Goal: Information Seeking & Learning: Learn about a topic

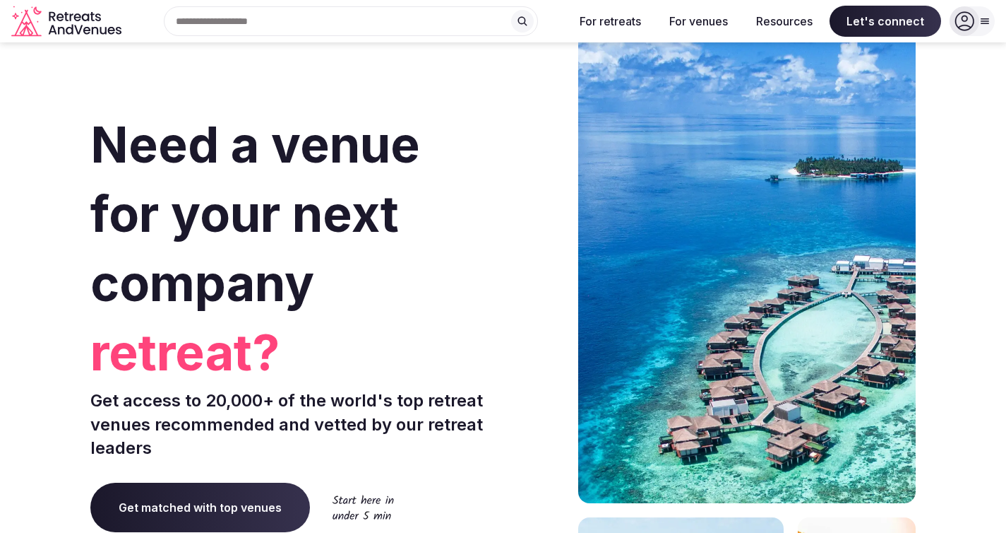
click at [446, 27] on input "text" at bounding box center [351, 21] width 374 height 30
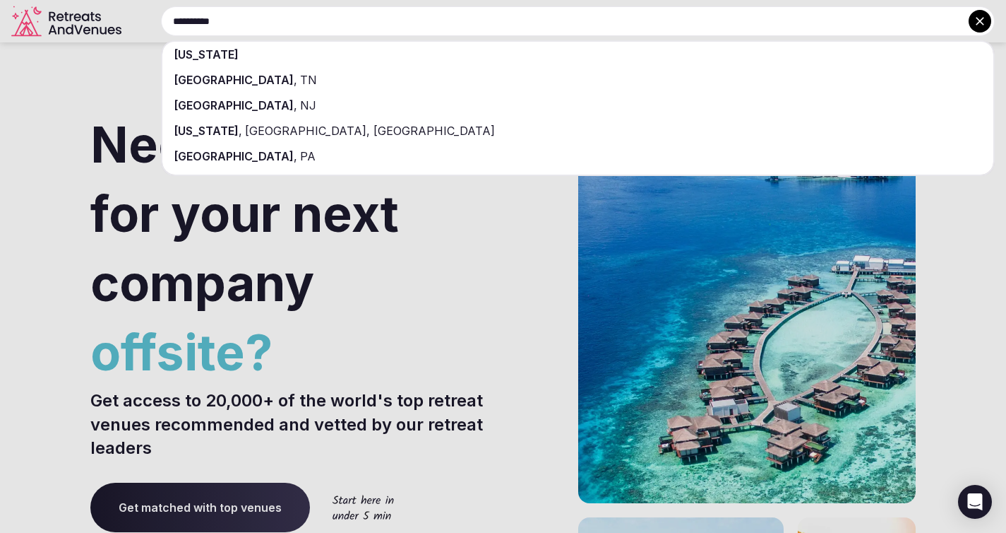
type input "**********"
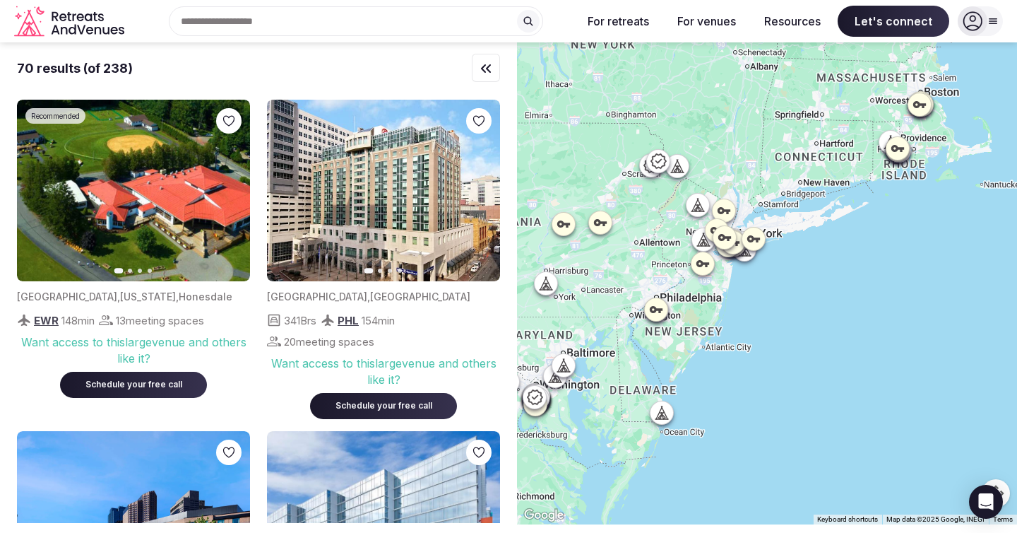
drag, startPoint x: 755, startPoint y: 246, endPoint x: 729, endPoint y: 246, distance: 26.1
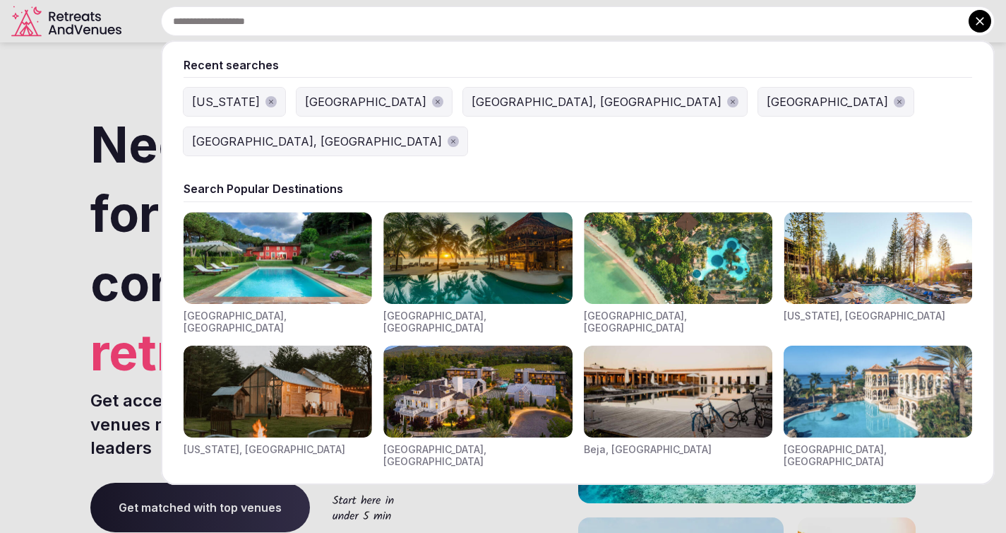
click at [546, 25] on input "text" at bounding box center [578, 21] width 834 height 30
click at [206, 108] on div "[US_STATE]" at bounding box center [226, 101] width 68 height 17
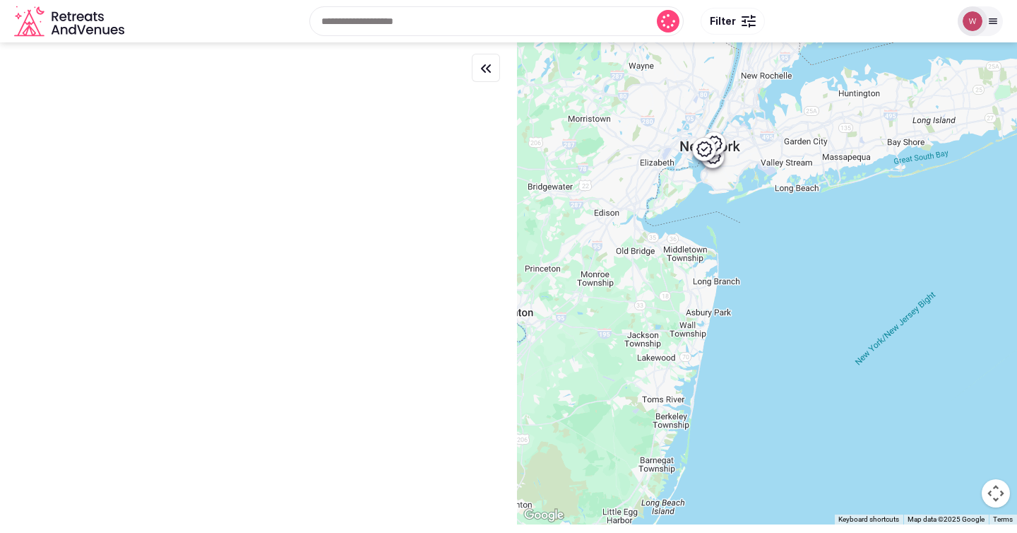
drag, startPoint x: 751, startPoint y: 227, endPoint x: 865, endPoint y: 295, distance: 132.6
click at [865, 295] on div at bounding box center [767, 283] width 500 height 482
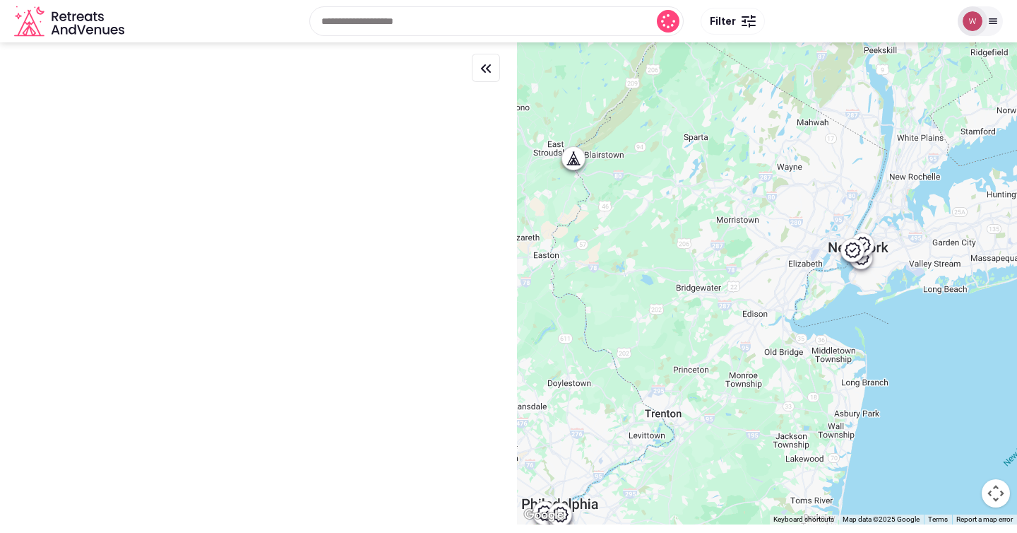
drag, startPoint x: 785, startPoint y: 155, endPoint x: 802, endPoint y: 195, distance: 43.0
click at [802, 195] on div at bounding box center [767, 283] width 500 height 482
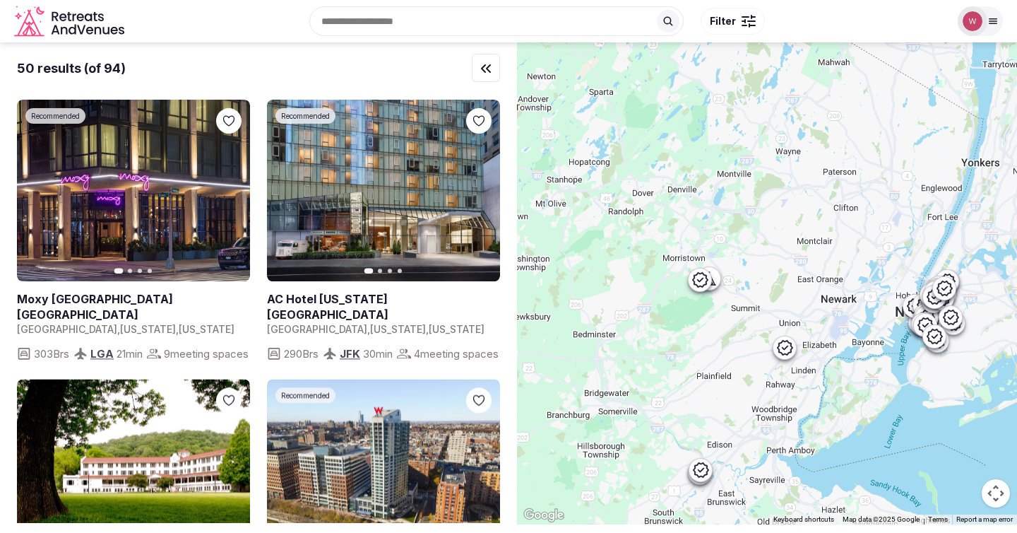
click at [705, 284] on icon at bounding box center [699, 279] width 17 height 17
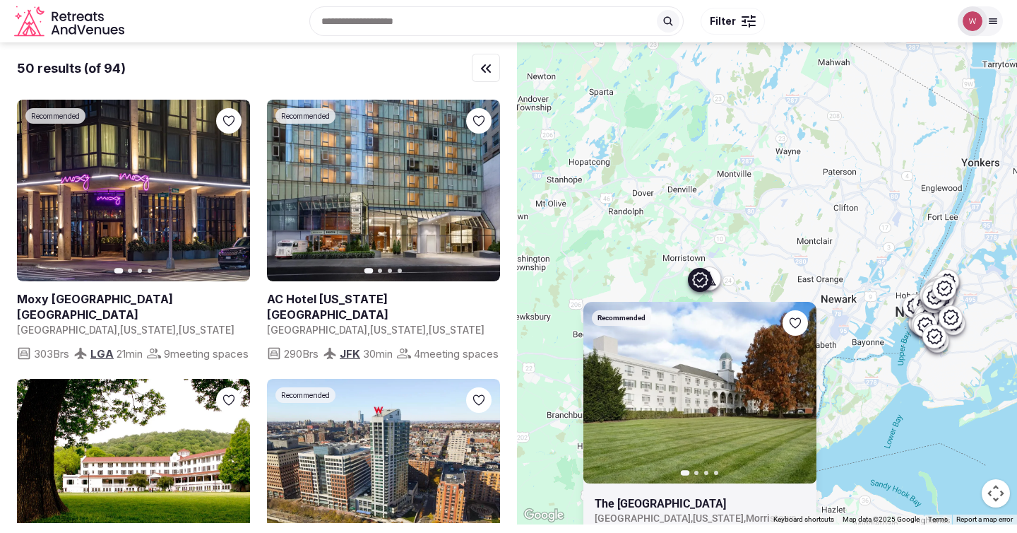
click at [716, 277] on icon at bounding box center [709, 278] width 14 height 14
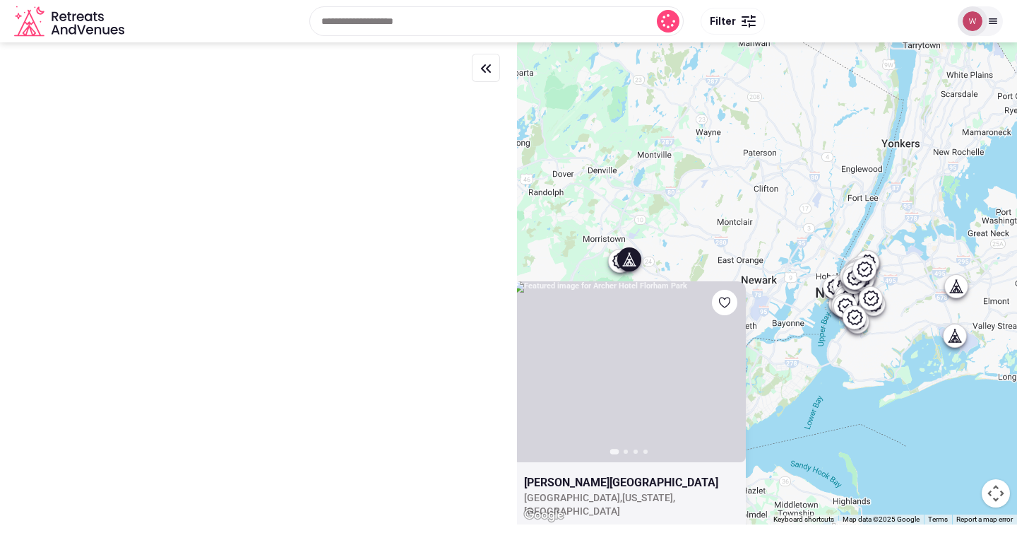
drag, startPoint x: 796, startPoint y: 171, endPoint x: 743, endPoint y: 201, distance: 60.7
click at [743, 202] on div "Previous slide Next slide Archer Hotel Florham Park United States , New Jersey …" at bounding box center [767, 283] width 500 height 482
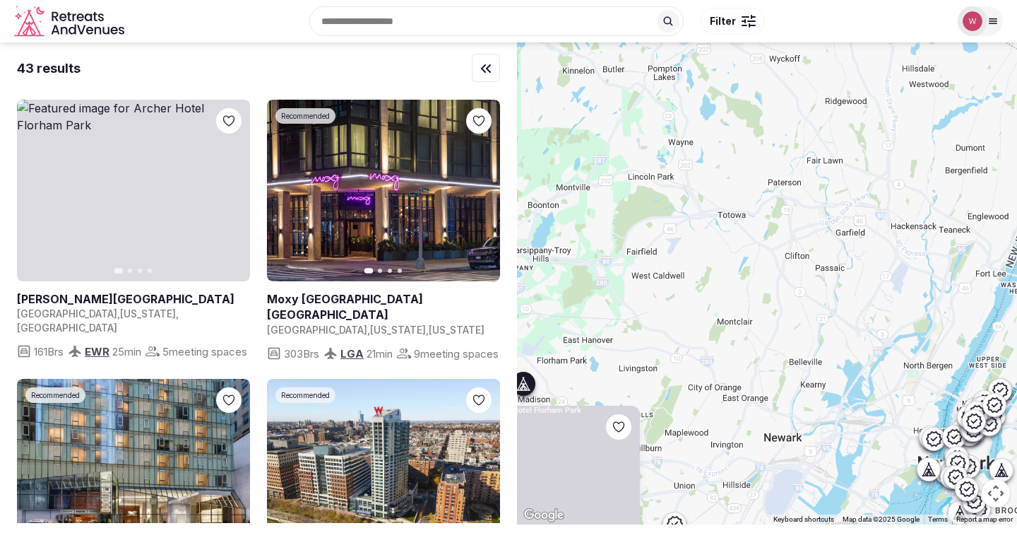
drag, startPoint x: 811, startPoint y: 173, endPoint x: 719, endPoint y: 126, distance: 103.6
click at [716, 135] on div "Previous slide Next slide Archer Hotel Florham Park United States , New Jersey …" at bounding box center [767, 283] width 500 height 482
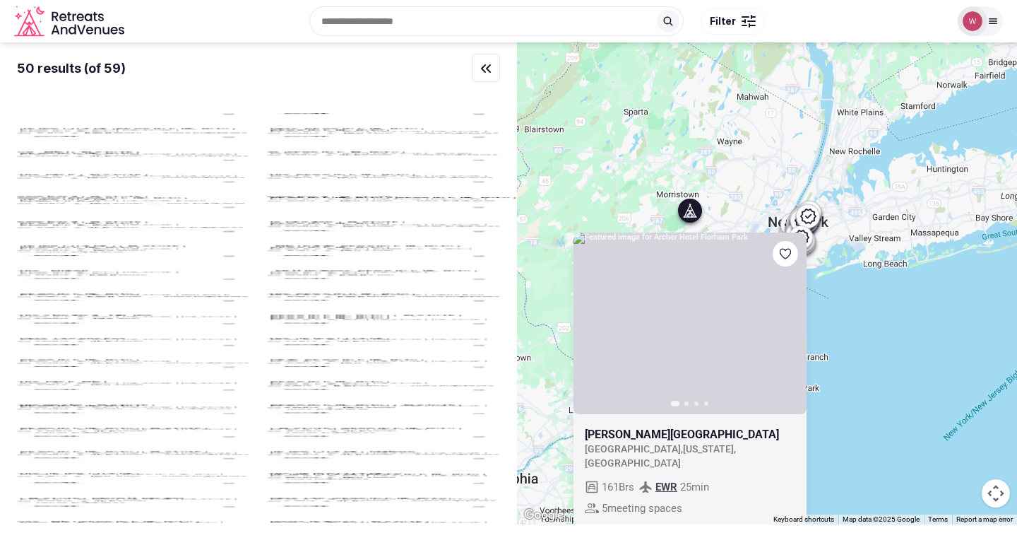
drag, startPoint x: 701, startPoint y: 176, endPoint x: 758, endPoint y: 168, distance: 57.0
click at [758, 168] on div "Previous slide Next slide Archer Hotel Florham Park United States , New Jersey …" at bounding box center [767, 283] width 500 height 482
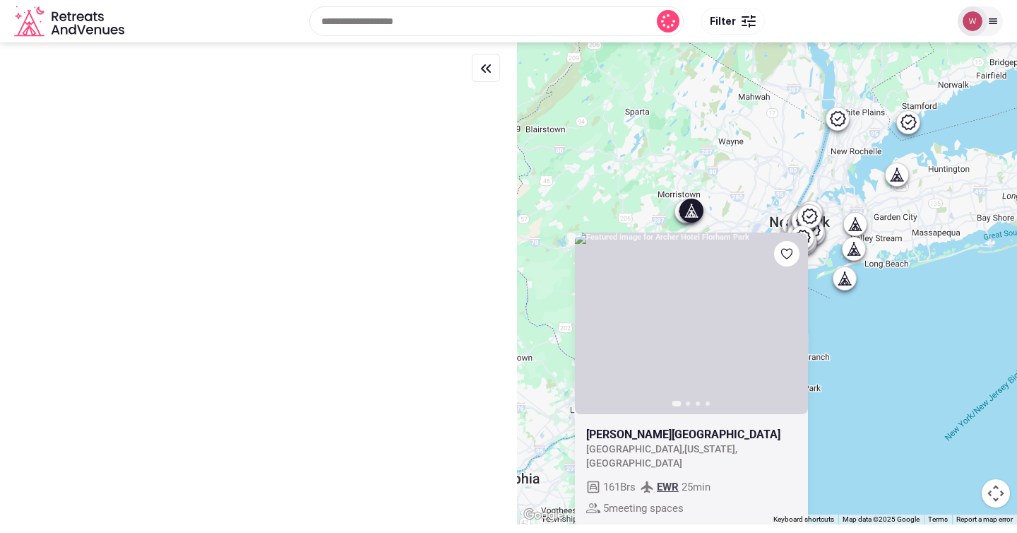
click at [846, 119] on div "Previous slide Next slide Archer Hotel Florham Park United States , New Jersey …" at bounding box center [767, 283] width 500 height 482
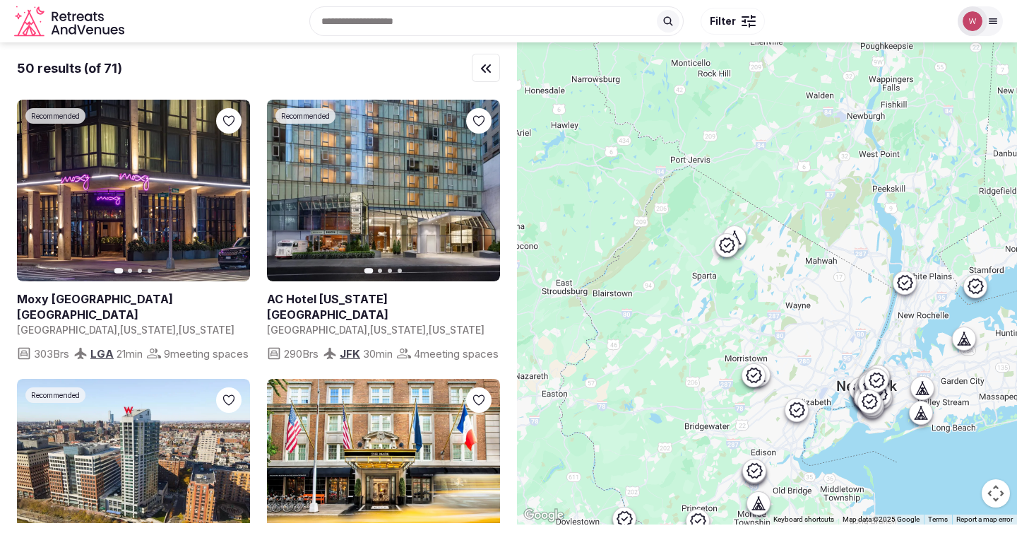
drag, startPoint x: 727, startPoint y: 149, endPoint x: 766, endPoint y: 349, distance: 203.6
click at [766, 349] on div at bounding box center [767, 283] width 500 height 482
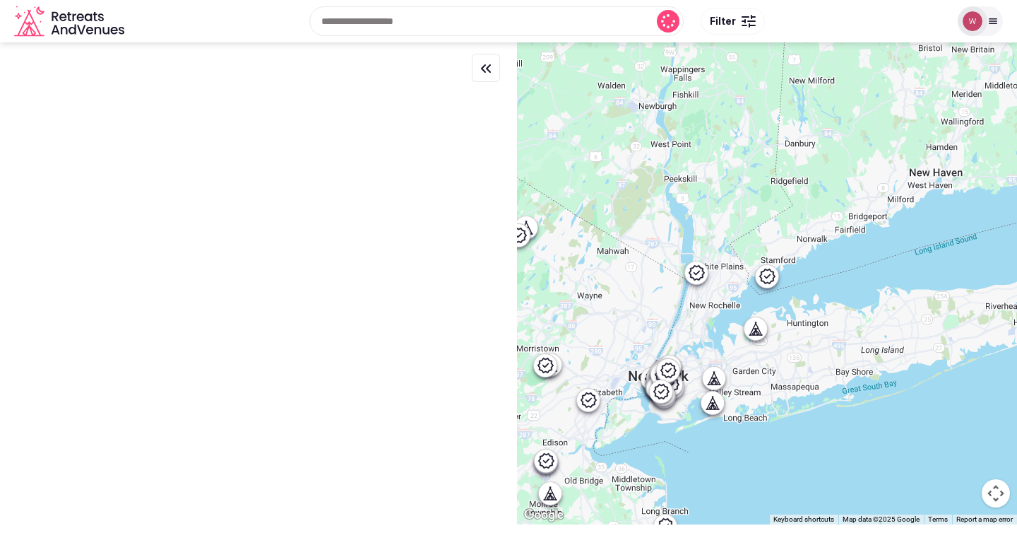
drag, startPoint x: 794, startPoint y: 306, endPoint x: 582, endPoint y: 296, distance: 212.1
click at [582, 296] on div at bounding box center [767, 283] width 500 height 482
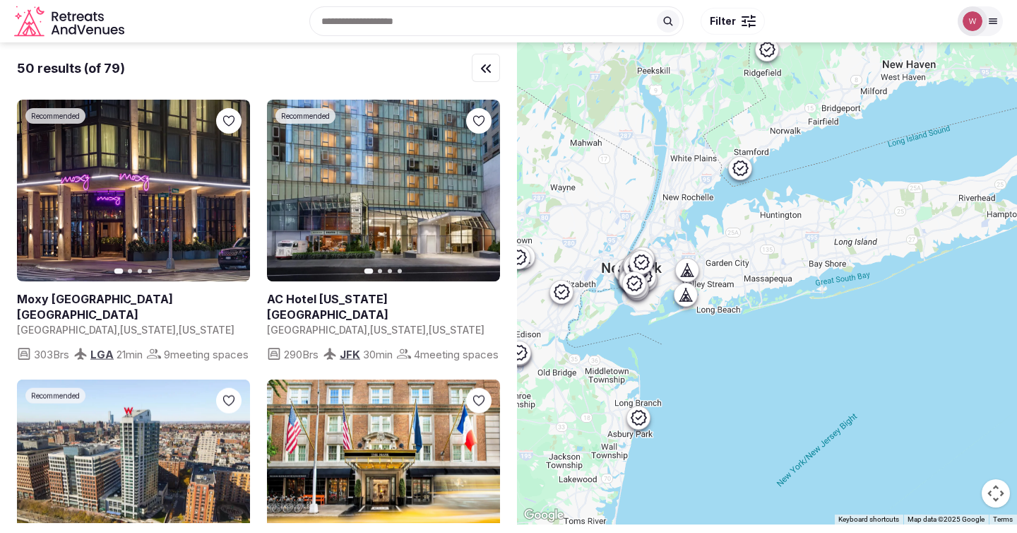
drag, startPoint x: 662, startPoint y: 261, endPoint x: 636, endPoint y: 150, distance: 113.9
click at [636, 150] on div at bounding box center [767, 283] width 500 height 482
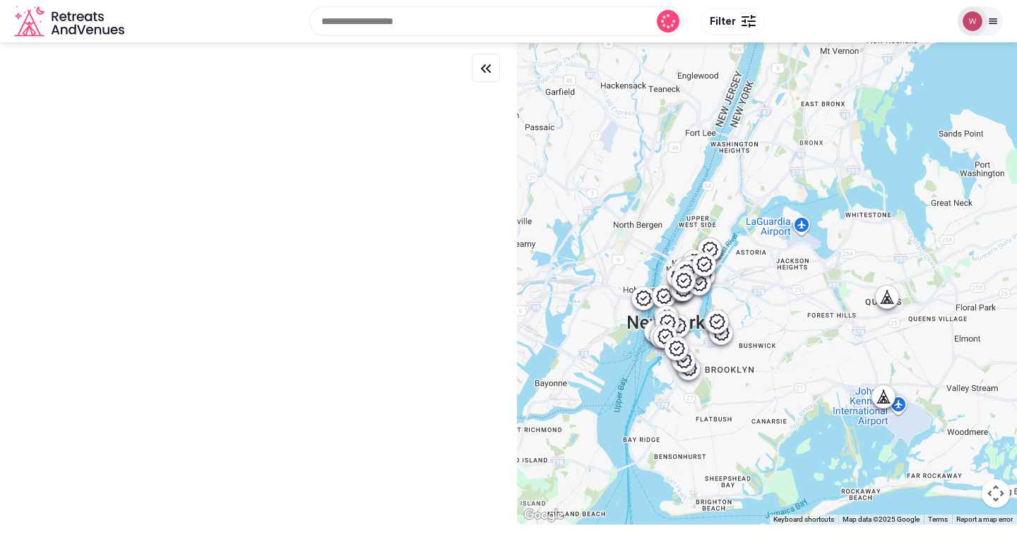
drag, startPoint x: 721, startPoint y: 260, endPoint x: 658, endPoint y: 141, distance: 135.2
click at [658, 141] on div at bounding box center [767, 283] width 500 height 482
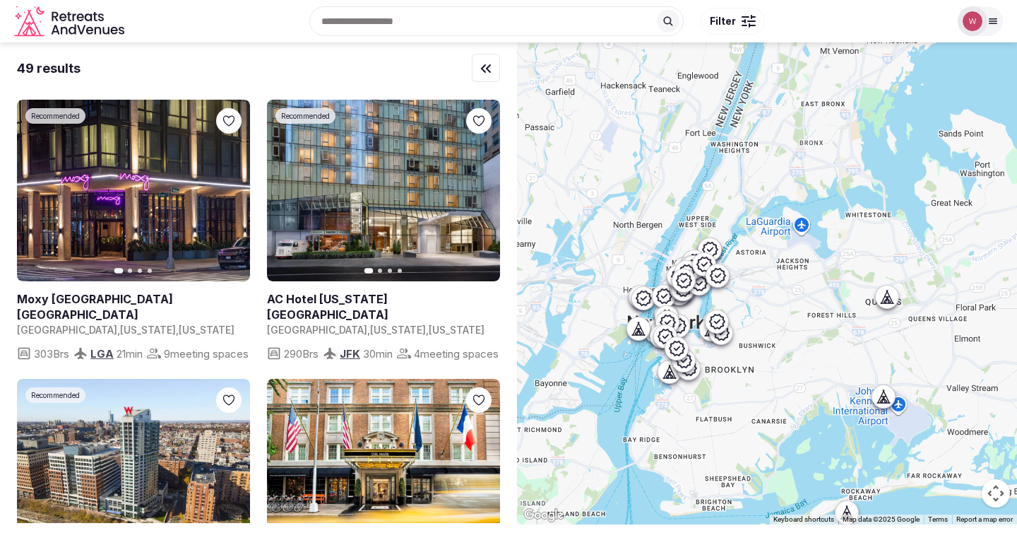
click at [739, 11] on button "Filter" at bounding box center [733, 21] width 64 height 27
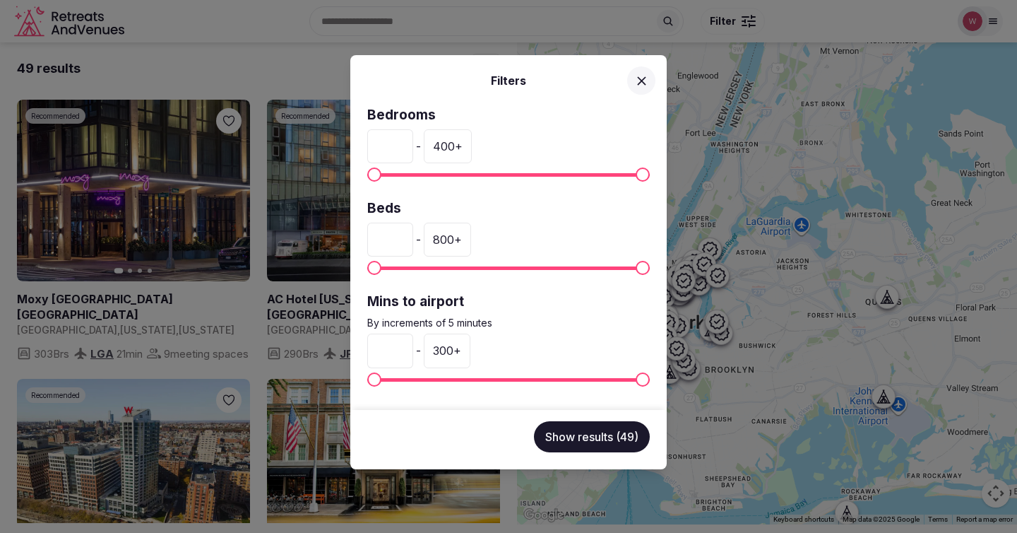
click at [395, 178] on div at bounding box center [508, 174] width 282 height 15
type input "**"
click at [393, 174] on span at bounding box center [508, 175] width 282 height 4
type input "**"
click at [415, 174] on span "Maximum" at bounding box center [422, 174] width 14 height 14
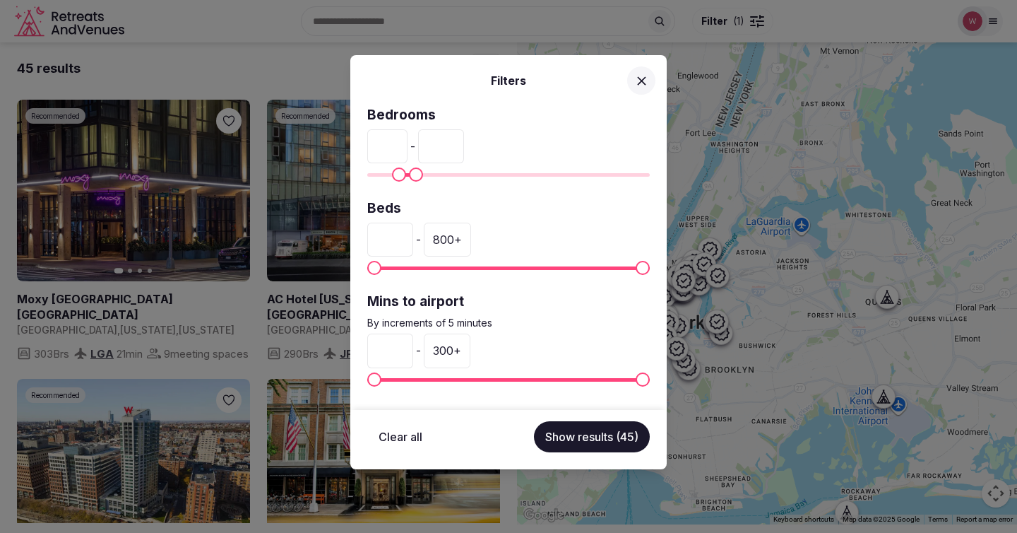
type input "*"
click at [392, 175] on span "Minimum" at bounding box center [399, 174] width 14 height 14
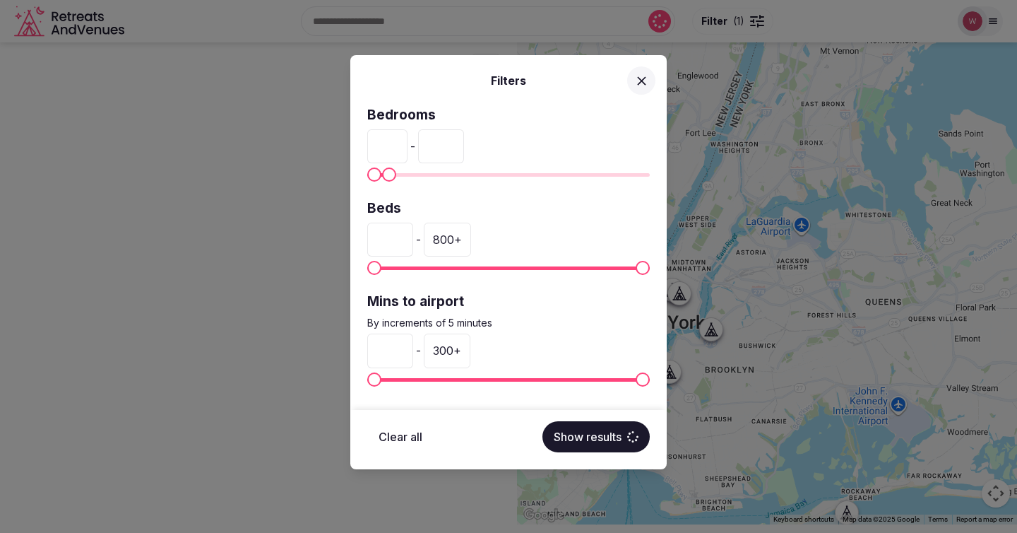
type input "**"
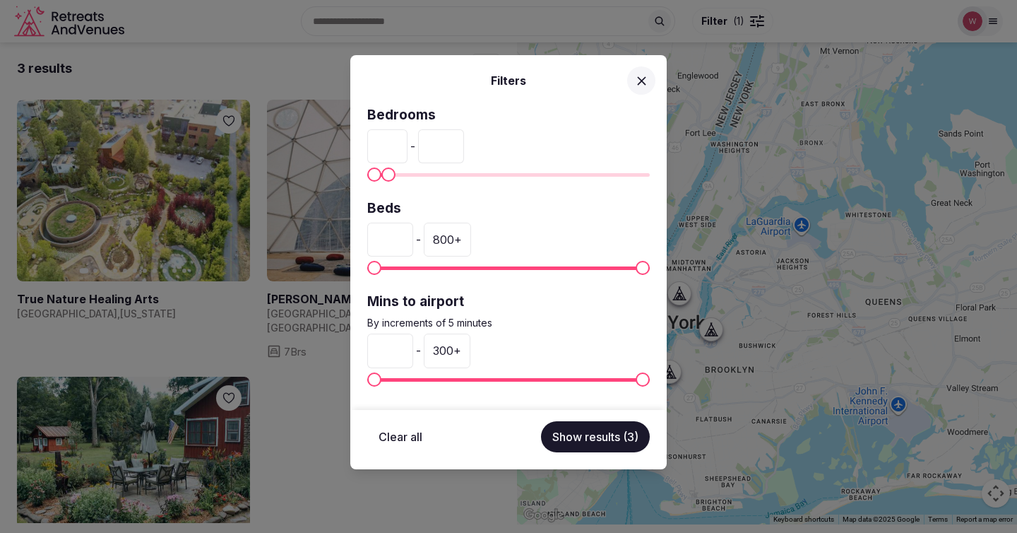
click at [382, 173] on span "Maximum" at bounding box center [388, 174] width 14 height 14
click at [297, 400] on div "Filters Bedrooms * - ** Beds * - 800 + Mins to airport By increments of 5 minut…" at bounding box center [508, 266] width 1017 height 533
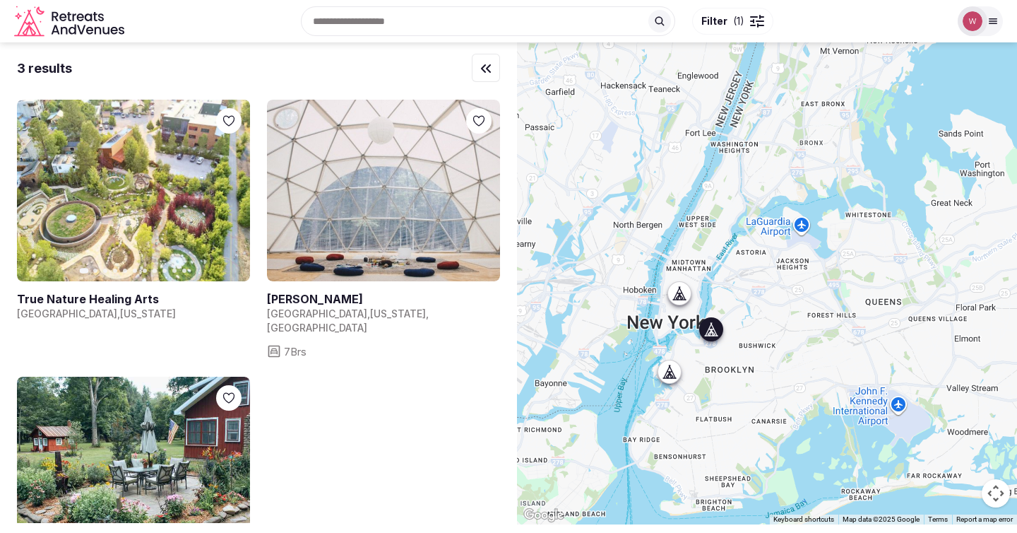
click at [161, 199] on link at bounding box center [133, 191] width 233 height 182
drag, startPoint x: 402, startPoint y: 434, endPoint x: 415, endPoint y: 335, distance: 99.8
click at [415, 335] on div "Previous slide Next slide True Nature Healing Arts United States , New York Mah…" at bounding box center [258, 361] width 483 height 523
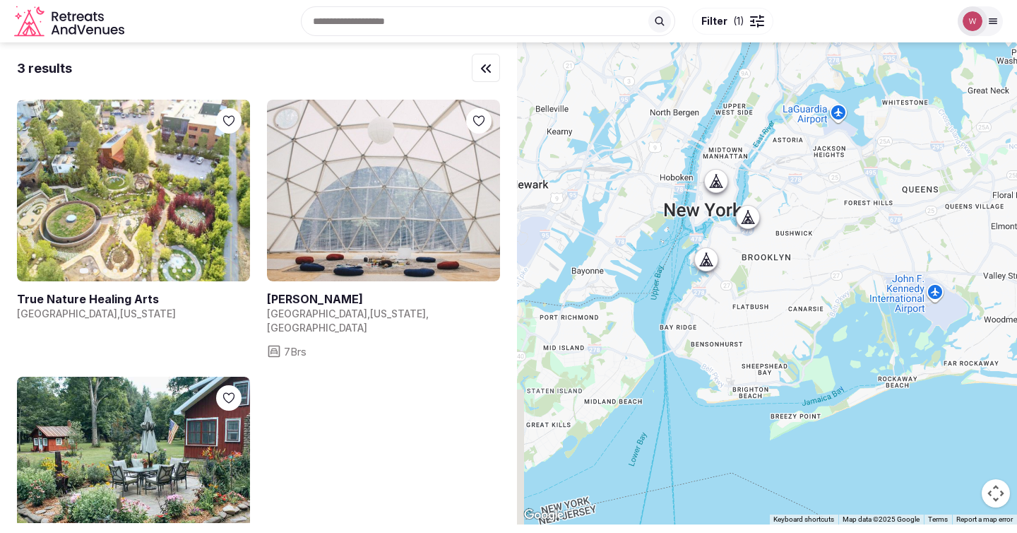
drag, startPoint x: 742, startPoint y: 235, endPoint x: 787, endPoint y: 114, distance: 129.6
click at [787, 114] on div at bounding box center [767, 283] width 500 height 482
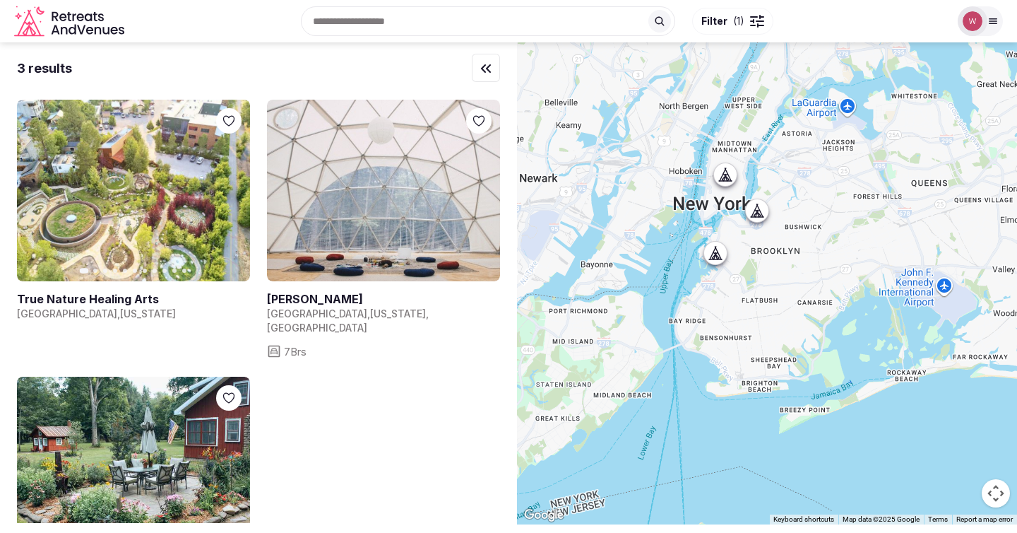
drag, startPoint x: 385, startPoint y: 431, endPoint x: 392, endPoint y: 407, distance: 24.4
click at [391, 410] on div "Previous slide Next slide True Nature Healing Arts United States , New York Mah…" at bounding box center [258, 361] width 483 height 523
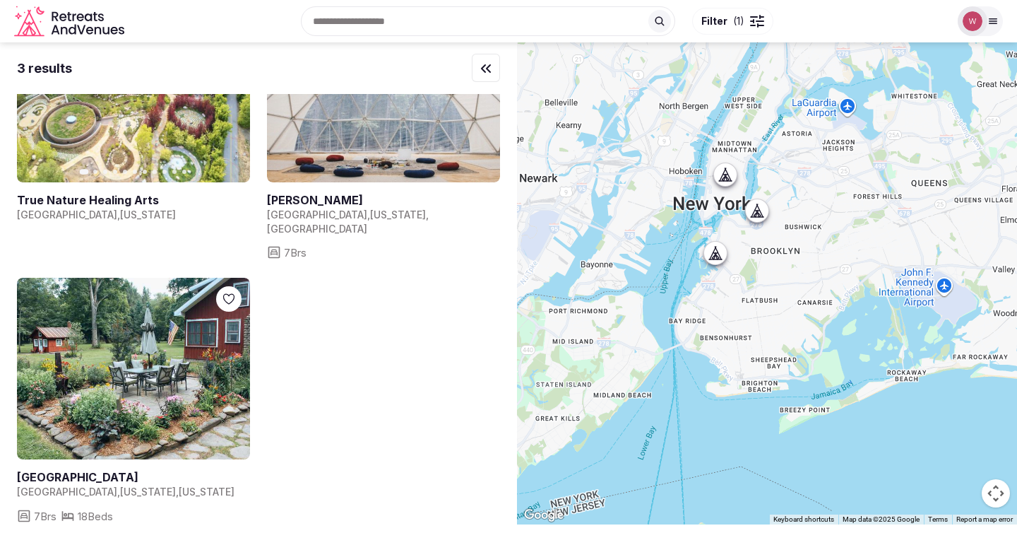
scroll to position [100, 0]
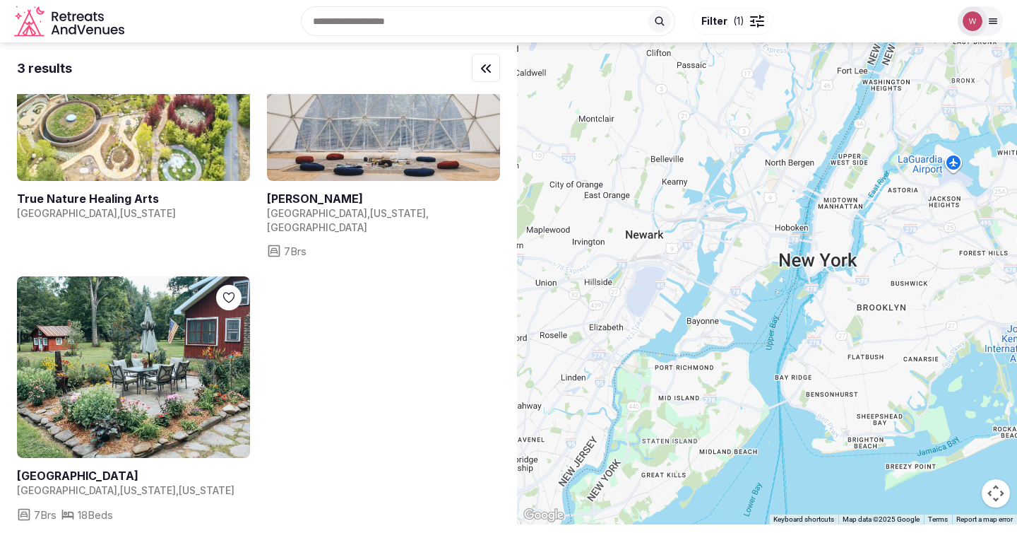
drag, startPoint x: 661, startPoint y: 180, endPoint x: 763, endPoint y: 231, distance: 113.7
click at [763, 231] on div at bounding box center [767, 283] width 500 height 482
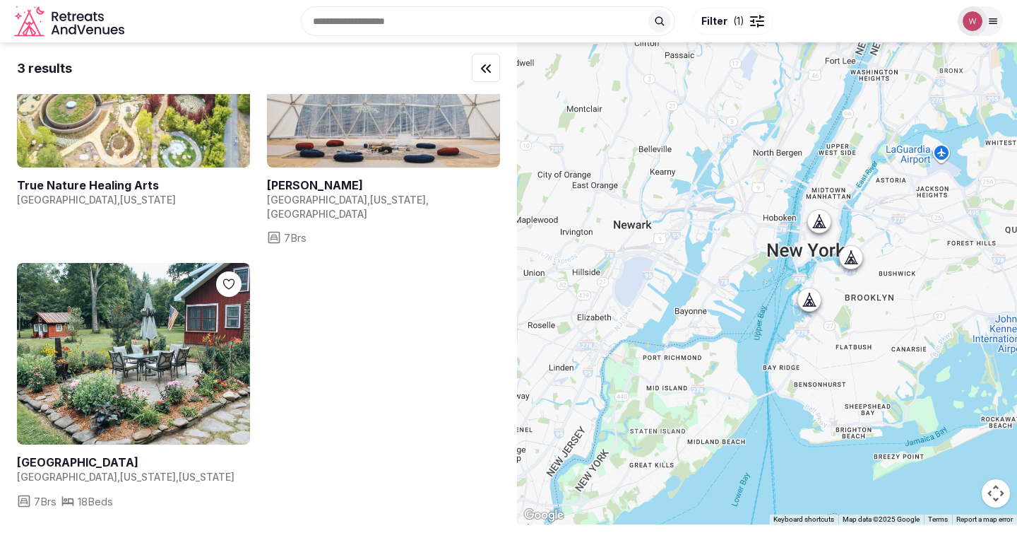
scroll to position [112, 0]
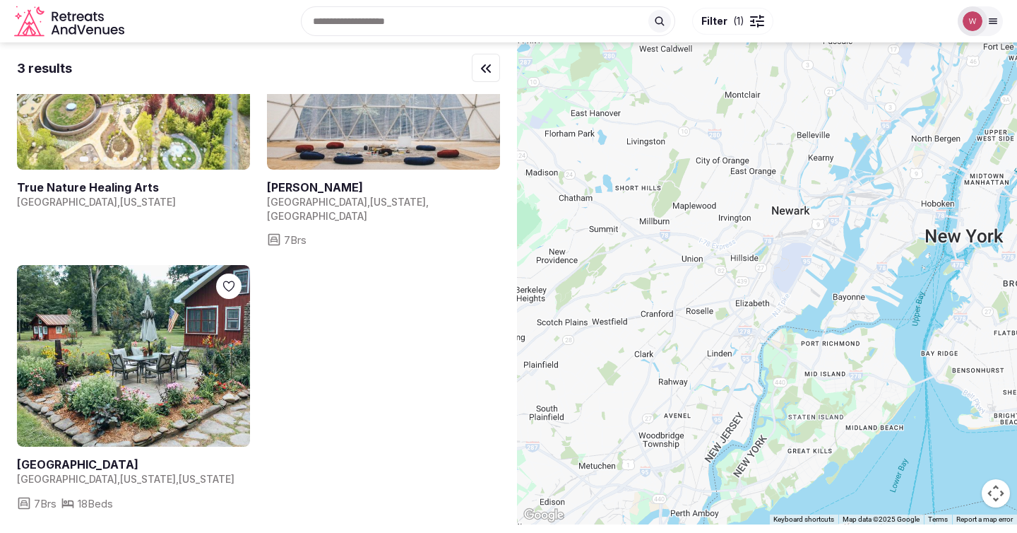
drag, startPoint x: 739, startPoint y: 206, endPoint x: 950, endPoint y: 191, distance: 211.7
click at [951, 191] on div at bounding box center [767, 283] width 500 height 482
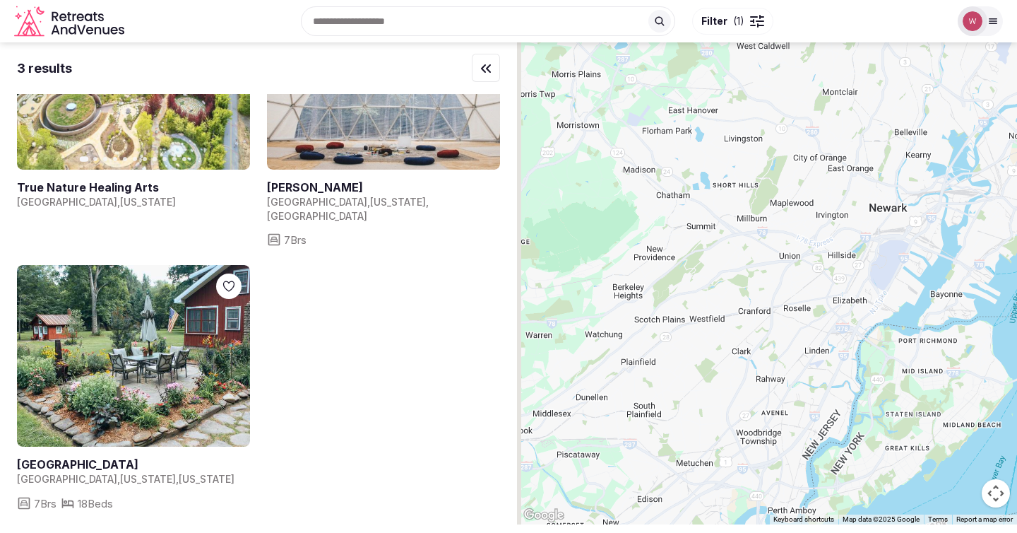
scroll to position [0, 0]
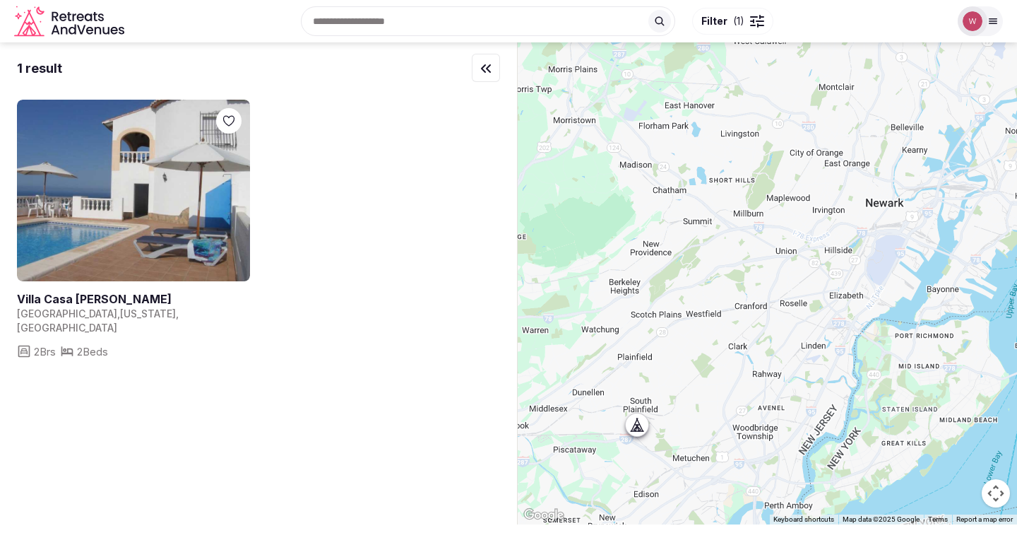
drag, startPoint x: 932, startPoint y: 167, endPoint x: 888, endPoint y: 100, distance: 81.1
click at [888, 100] on div at bounding box center [767, 283] width 500 height 482
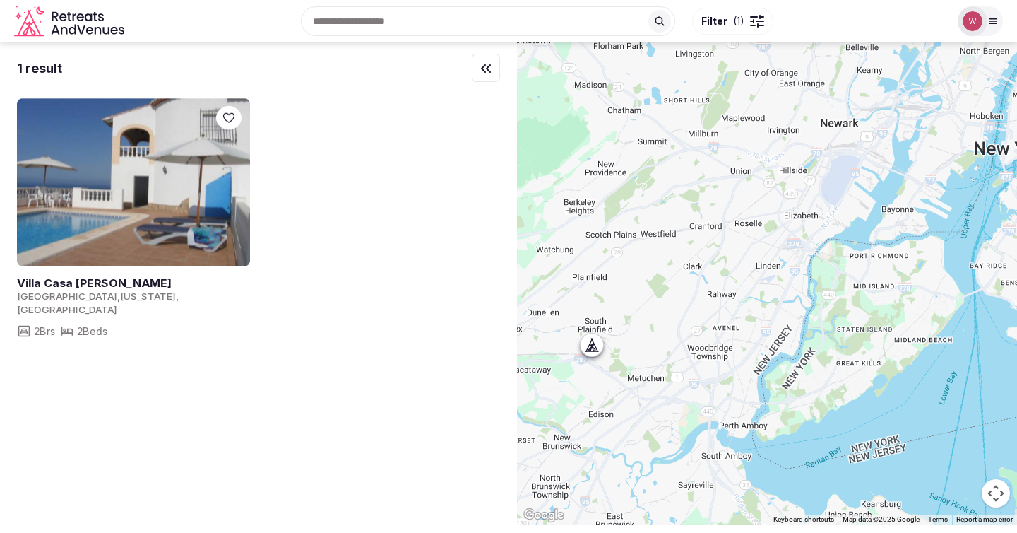
click at [596, 348] on icon at bounding box center [595, 348] width 4 height 5
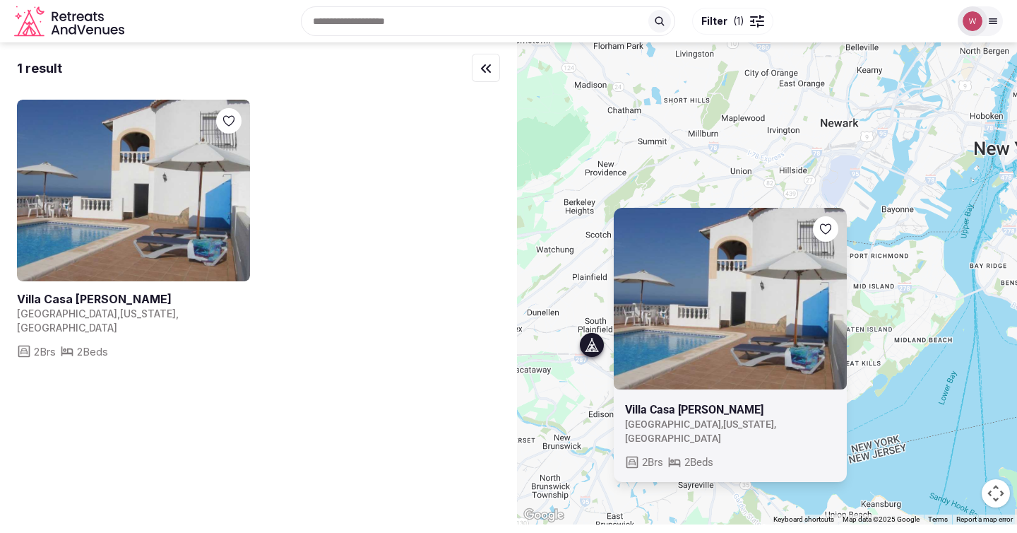
click at [165, 176] on link at bounding box center [133, 191] width 233 height 182
click at [678, 165] on div "Villa Casa Romero United States , New Jersey , South Plainfield 2 Brs 2 Beds" at bounding box center [767, 283] width 500 height 482
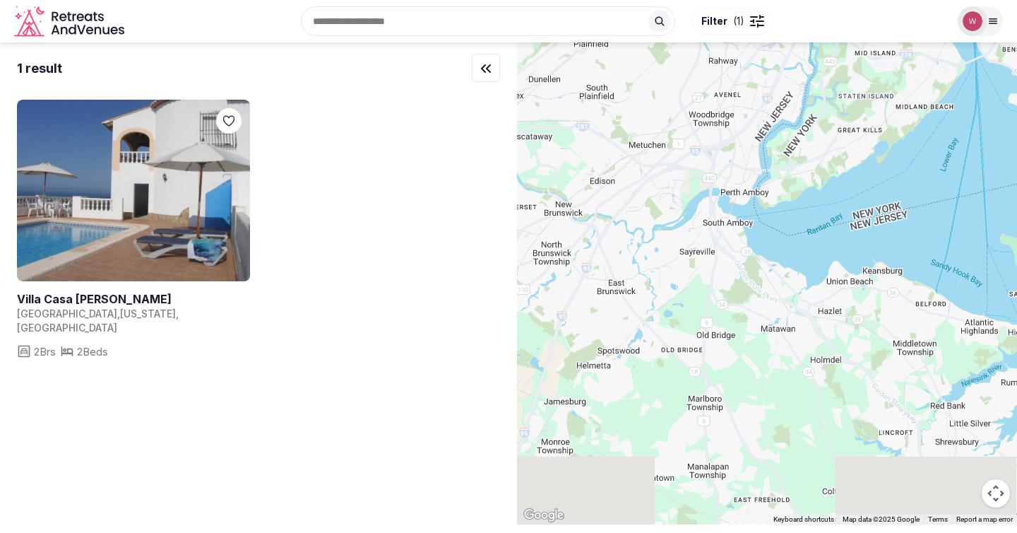
drag, startPoint x: 696, startPoint y: 304, endPoint x: 698, endPoint y: 69, distance: 235.9
click at [698, 69] on div at bounding box center [767, 283] width 500 height 482
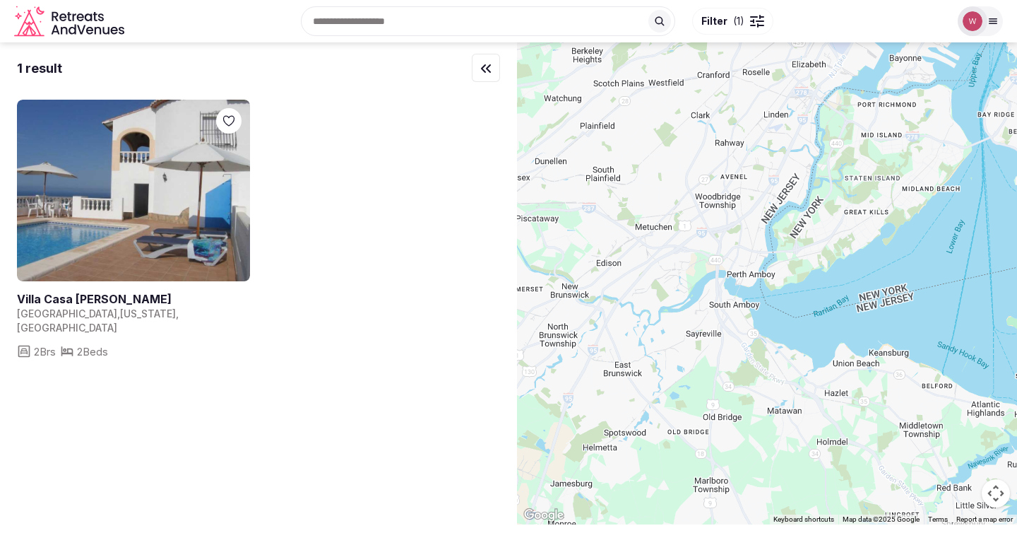
drag, startPoint x: 689, startPoint y: 74, endPoint x: 696, endPoint y: 193, distance: 118.8
click at [696, 192] on div at bounding box center [767, 283] width 500 height 482
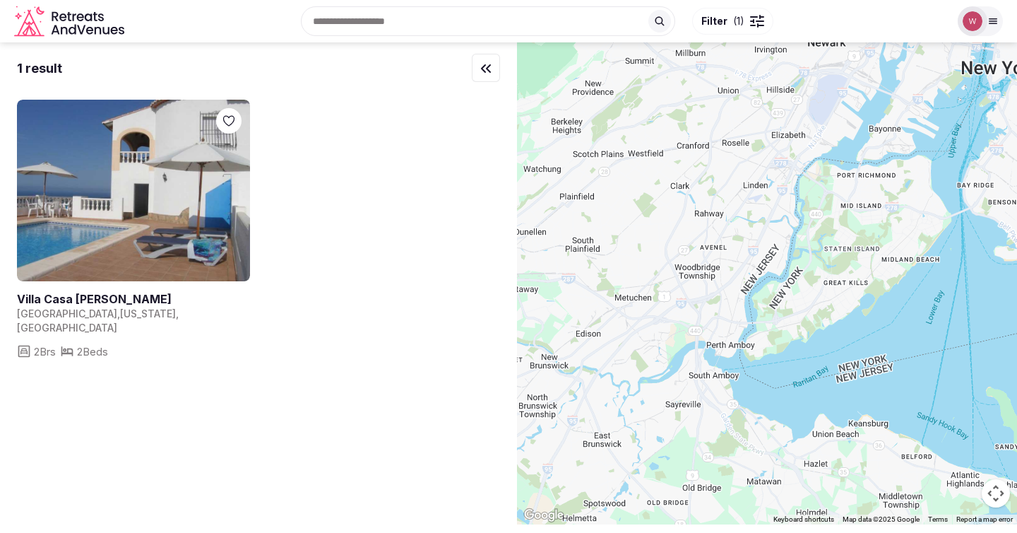
drag, startPoint x: 920, startPoint y: 221, endPoint x: 803, endPoint y: 350, distance: 174.0
click at [803, 350] on div at bounding box center [767, 283] width 500 height 482
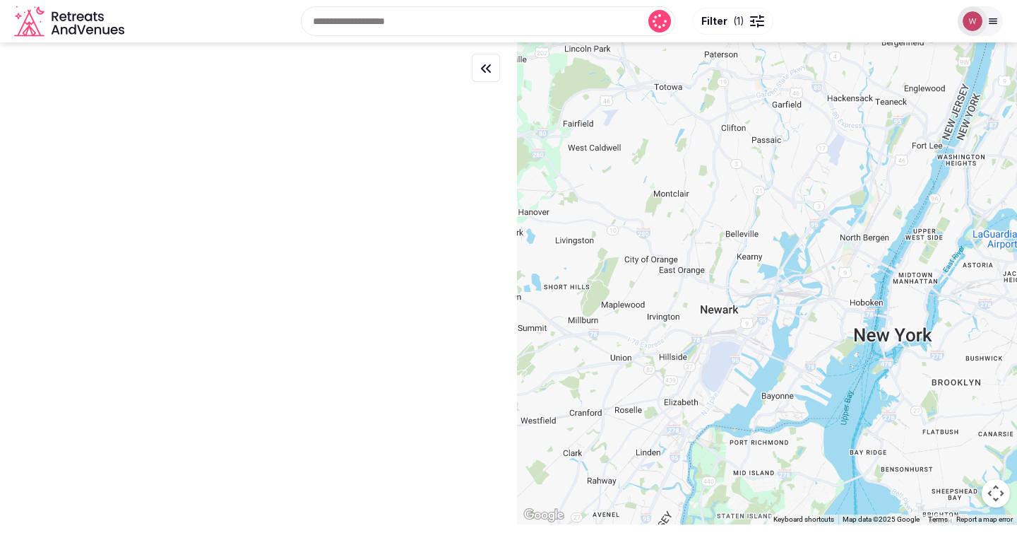
drag, startPoint x: 768, startPoint y: 186, endPoint x: 832, endPoint y: 345, distance: 170.5
click at [831, 345] on div at bounding box center [767, 283] width 500 height 482
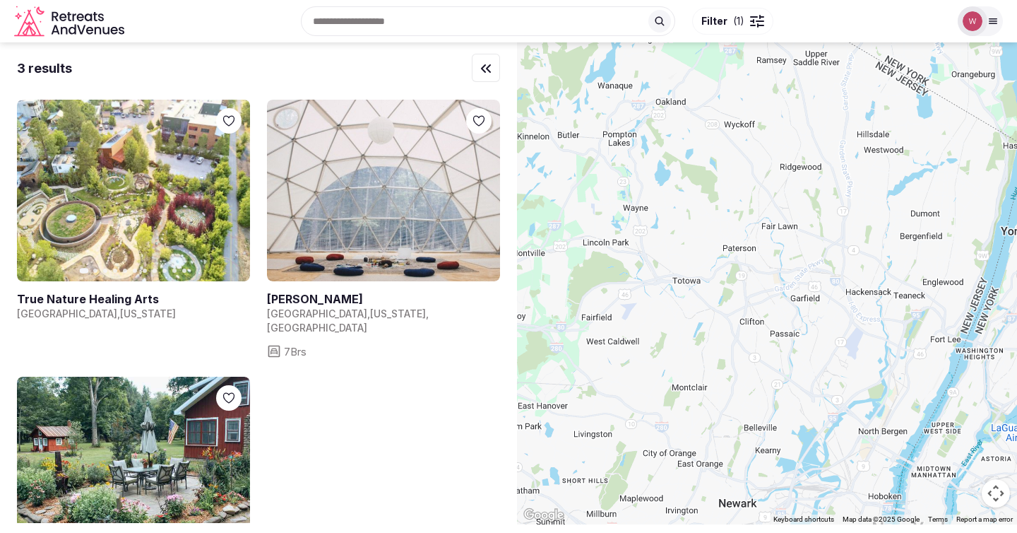
drag, startPoint x: 819, startPoint y: 220, endPoint x: 763, endPoint y: 374, distance: 163.1
click at [763, 374] on div at bounding box center [767, 283] width 500 height 482
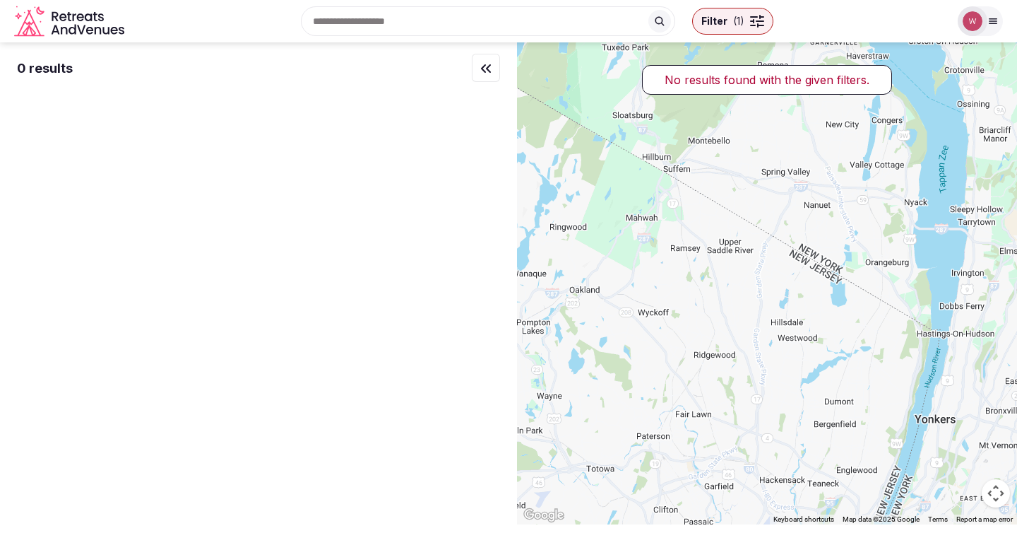
drag, startPoint x: 763, startPoint y: 372, endPoint x: 880, endPoint y: 239, distance: 177.1
click at [880, 239] on div at bounding box center [767, 283] width 500 height 482
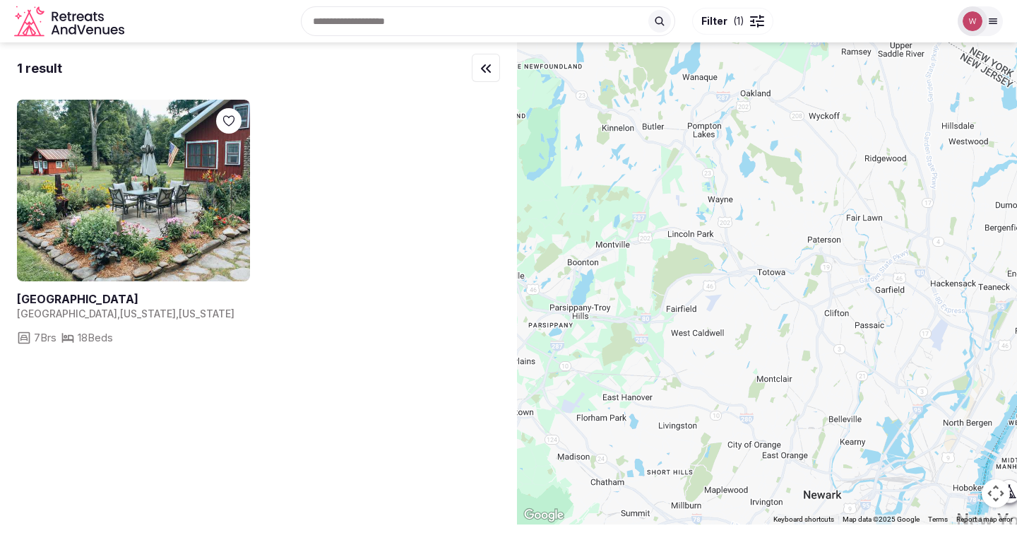
drag, startPoint x: 790, startPoint y: 276, endPoint x: 827, endPoint y: 229, distance: 60.3
click at [827, 229] on div at bounding box center [767, 283] width 500 height 482
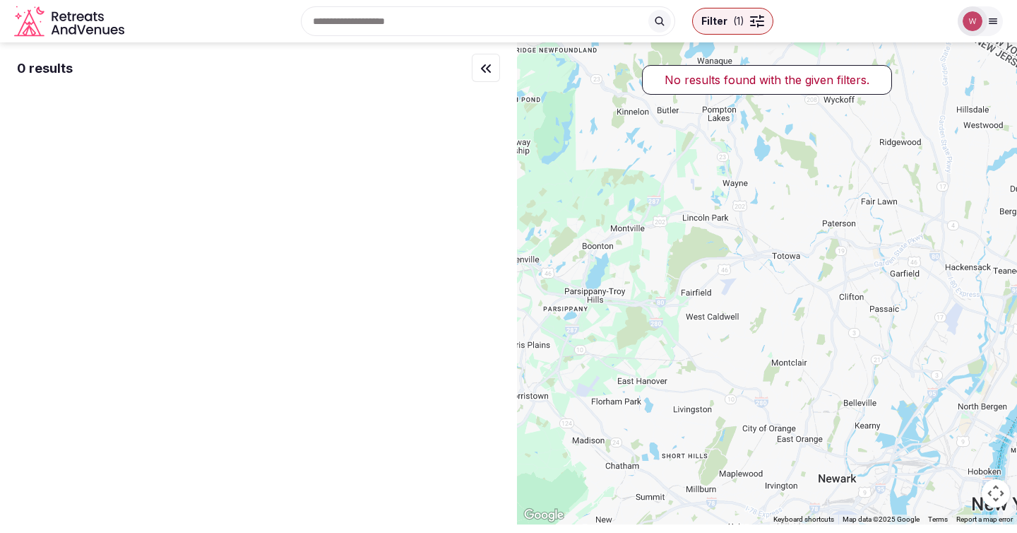
drag, startPoint x: 810, startPoint y: 167, endPoint x: 582, endPoint y: 124, distance: 232.1
click at [597, 126] on div at bounding box center [767, 283] width 500 height 482
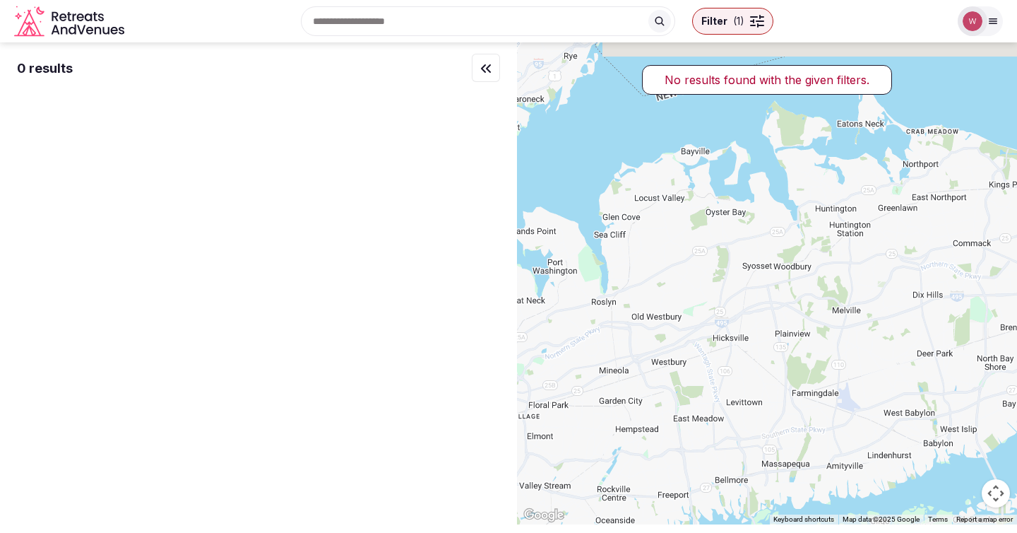
drag, startPoint x: 726, startPoint y: 234, endPoint x: 781, endPoint y: 302, distance: 86.8
click at [781, 302] on div at bounding box center [767, 283] width 500 height 482
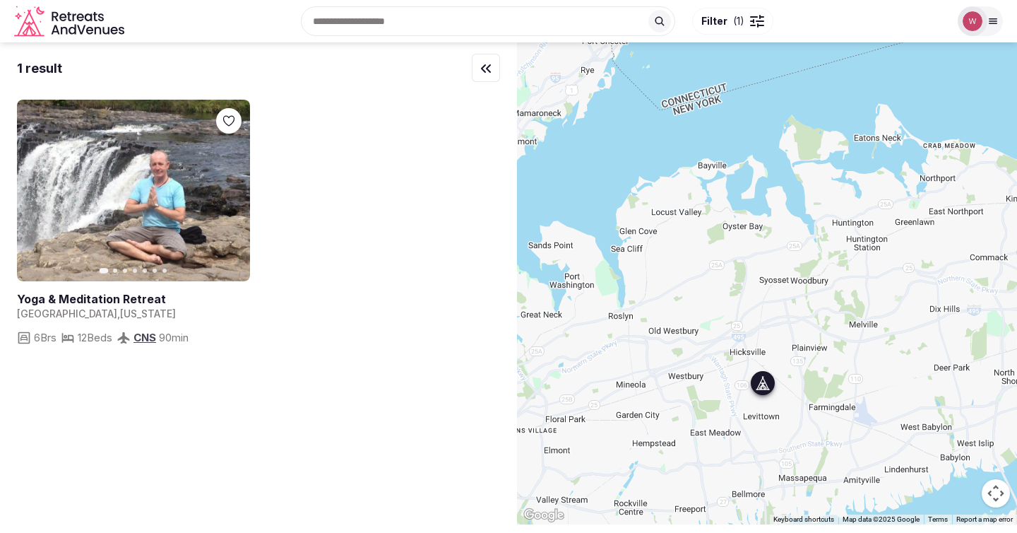
click at [182, 194] on link at bounding box center [133, 191] width 233 height 182
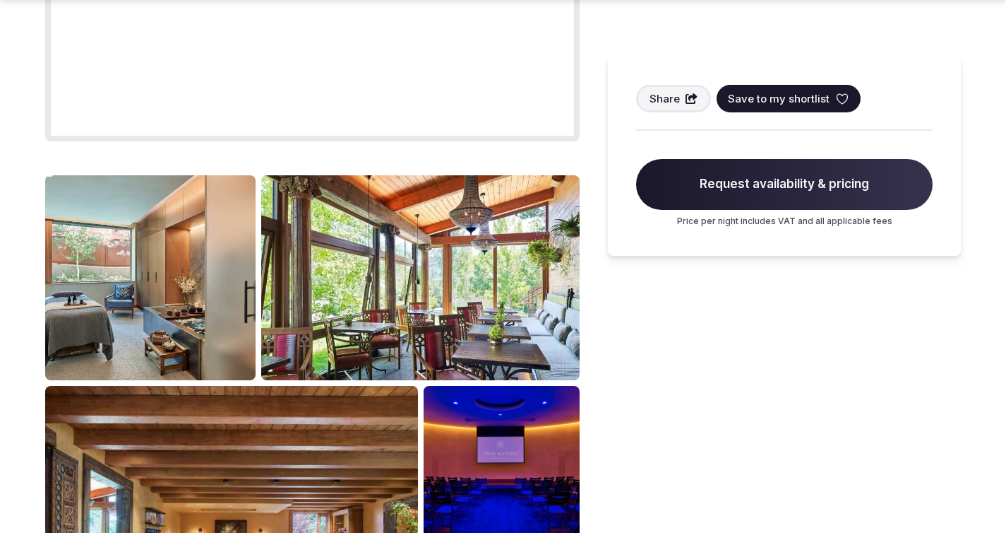
scroll to position [1628, 0]
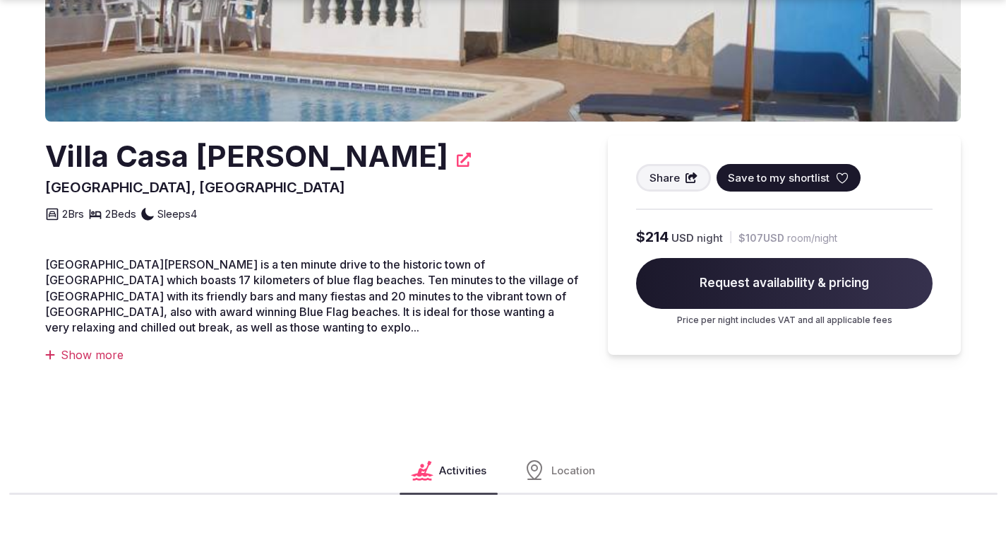
scroll to position [395, 0]
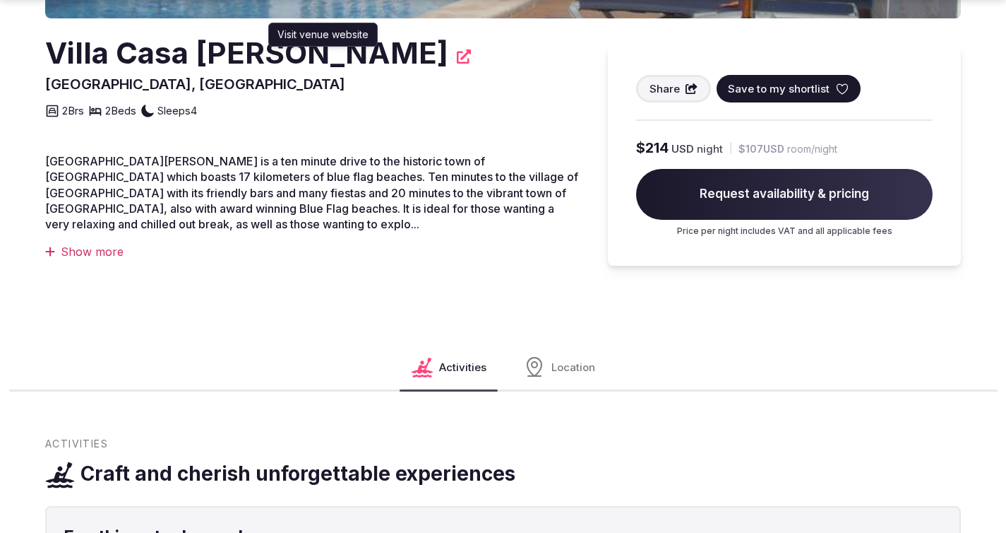
click at [457, 56] on icon at bounding box center [464, 56] width 14 height 14
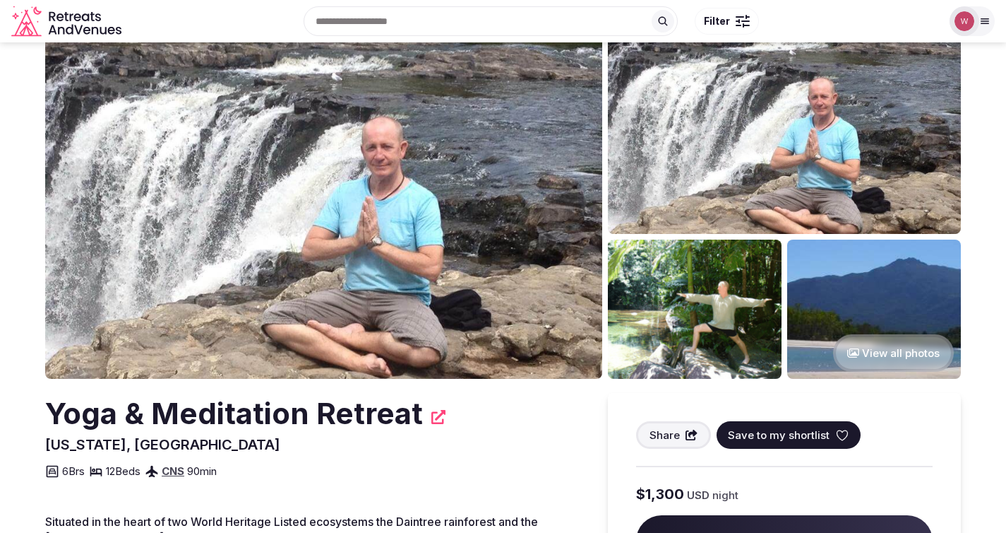
scroll to position [263, 0]
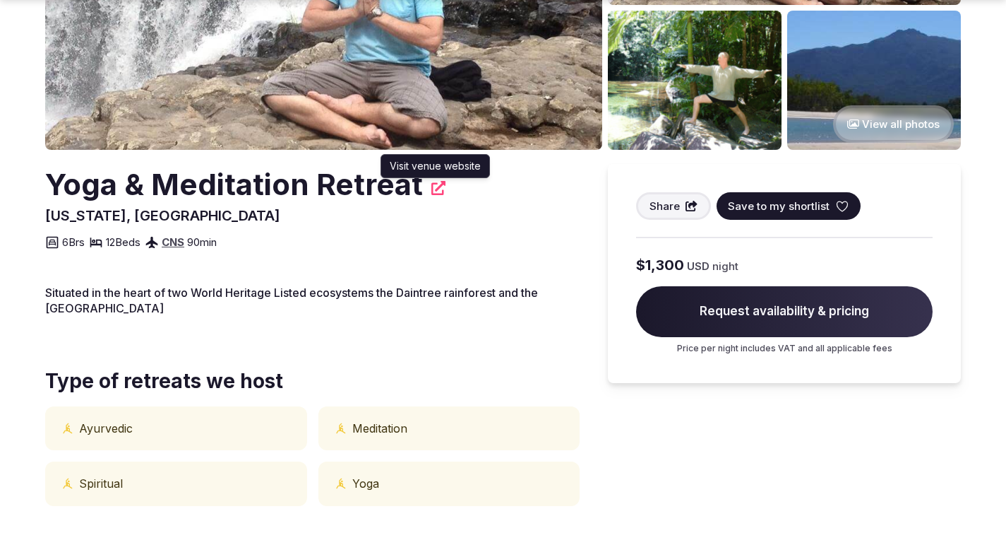
click at [433, 189] on icon at bounding box center [439, 188] width 14 height 14
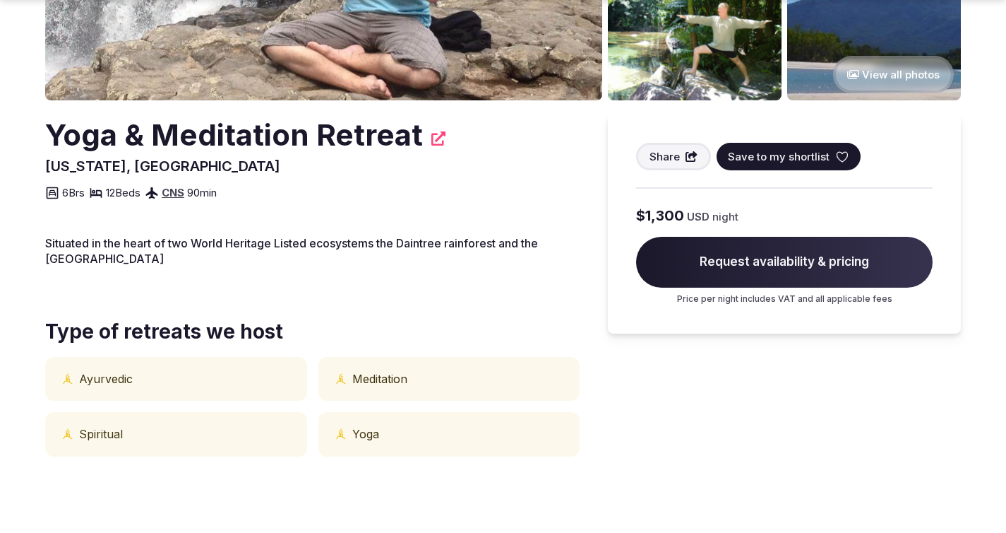
scroll to position [413, 0]
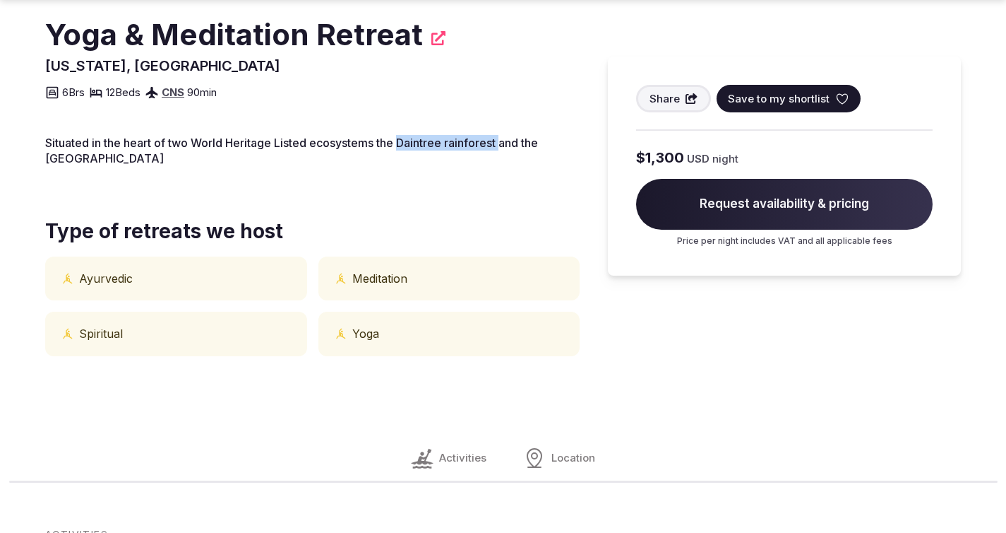
drag, startPoint x: 486, startPoint y: 143, endPoint x: 407, endPoint y: 143, distance: 79.1
click at [407, 143] on span "Situated in the heart of two World Heritage Listed ecosystems the Daintree rain…" at bounding box center [291, 151] width 493 height 30
